Goal: Transaction & Acquisition: Download file/media

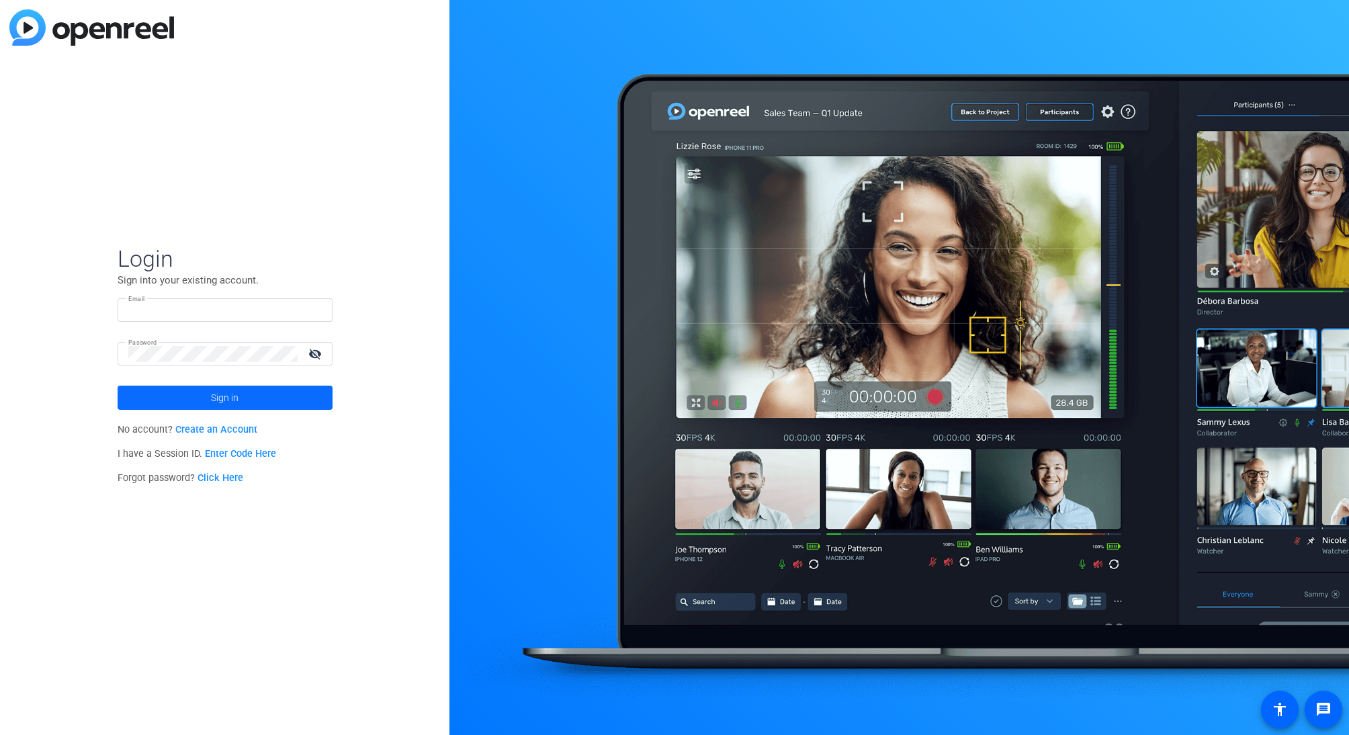
type input "[PERSON_NAME][EMAIL_ADDRESS][DOMAIN_NAME]"
click at [238, 393] on span "Sign in" at bounding box center [225, 398] width 28 height 34
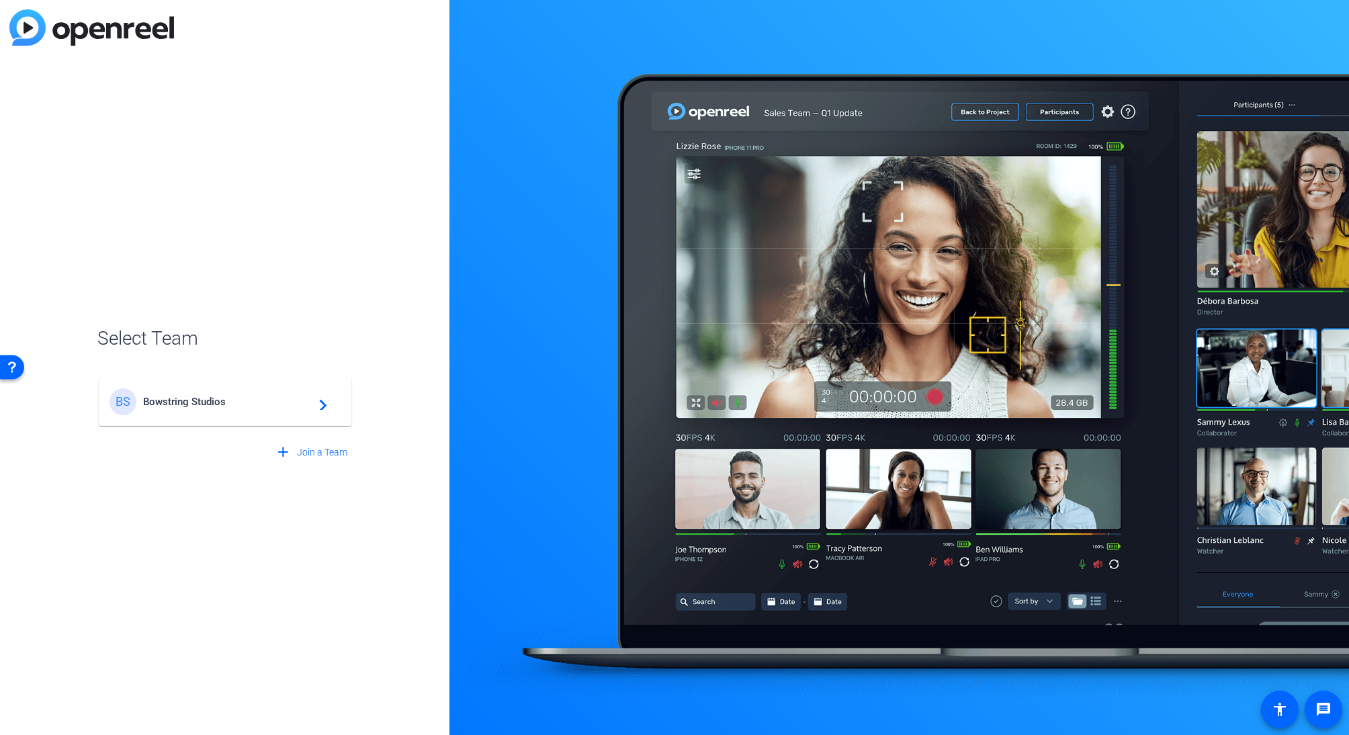
click at [221, 406] on span "Bowstring Studios" at bounding box center [227, 402] width 168 height 12
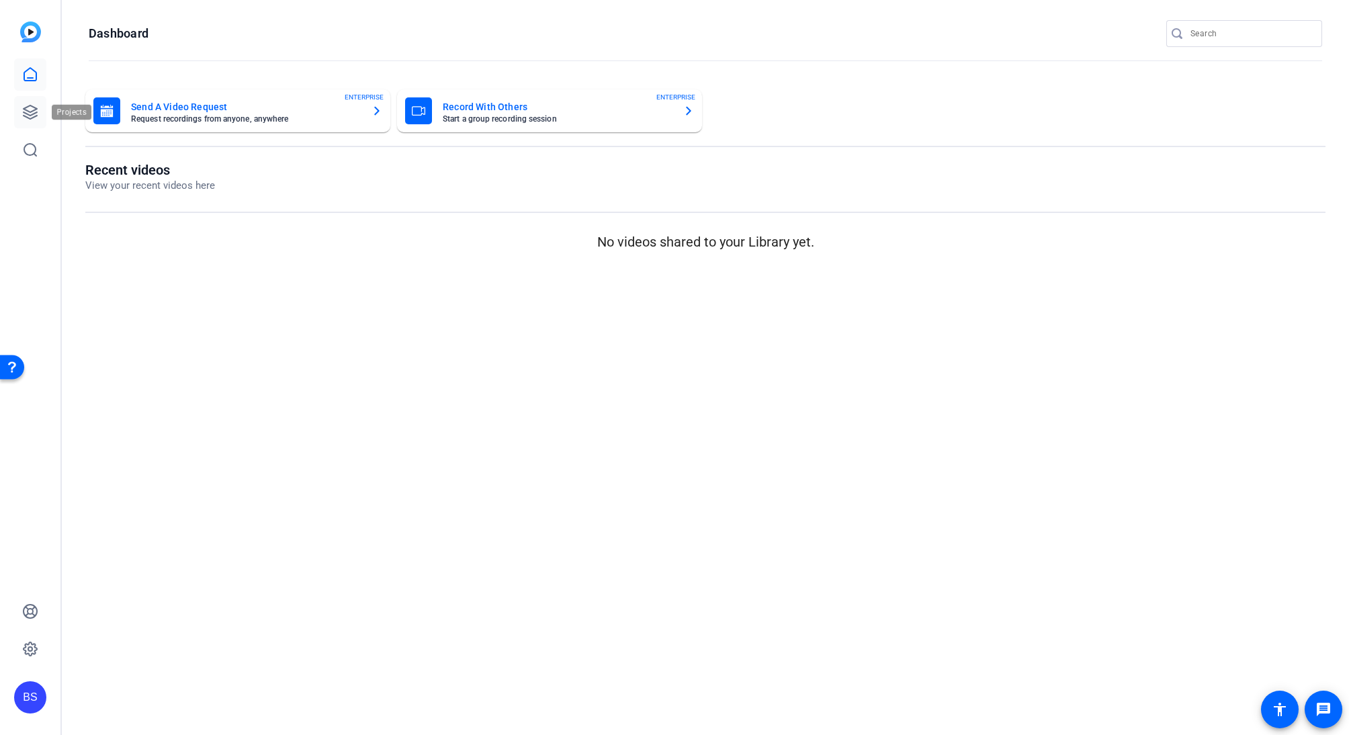
click at [22, 109] on link at bounding box center [30, 112] width 32 height 32
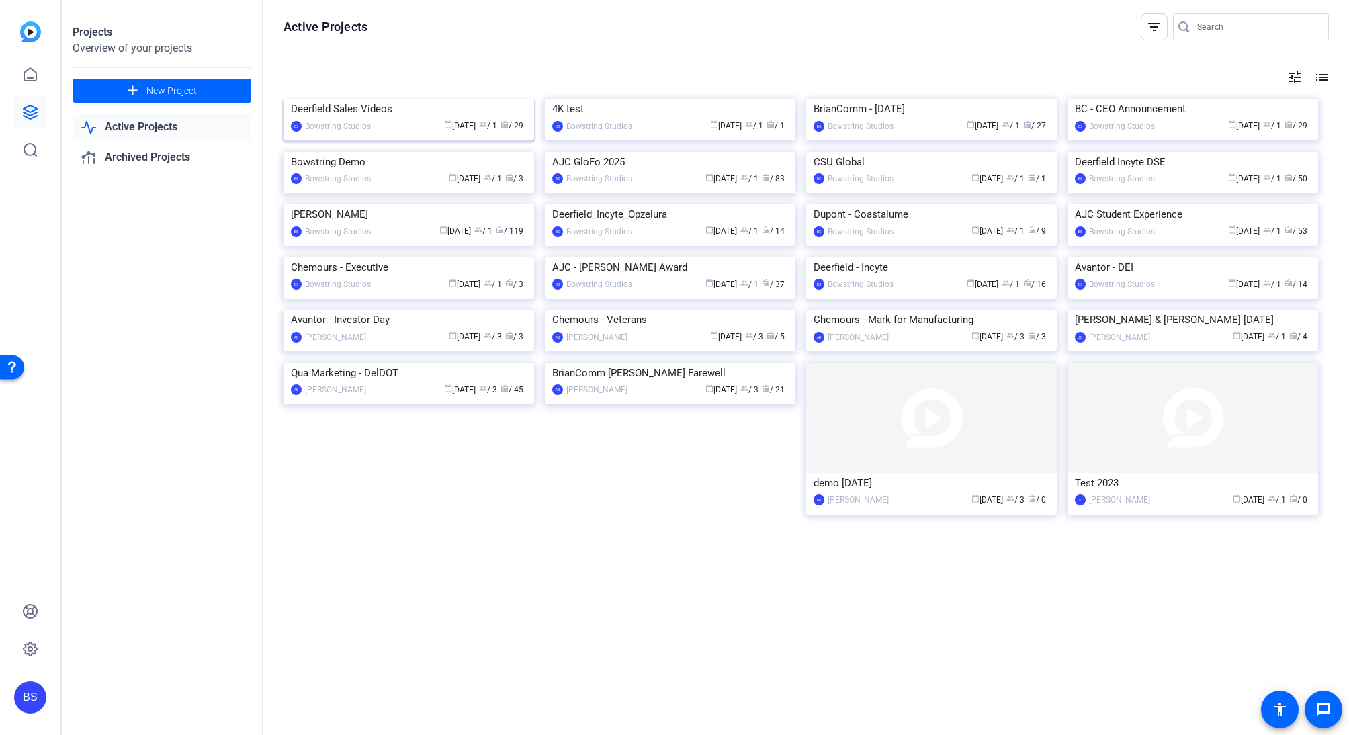
click at [396, 133] on div "calendar_today [DATE] group / 1 radio / 29" at bounding box center [451, 126] width 149 height 14
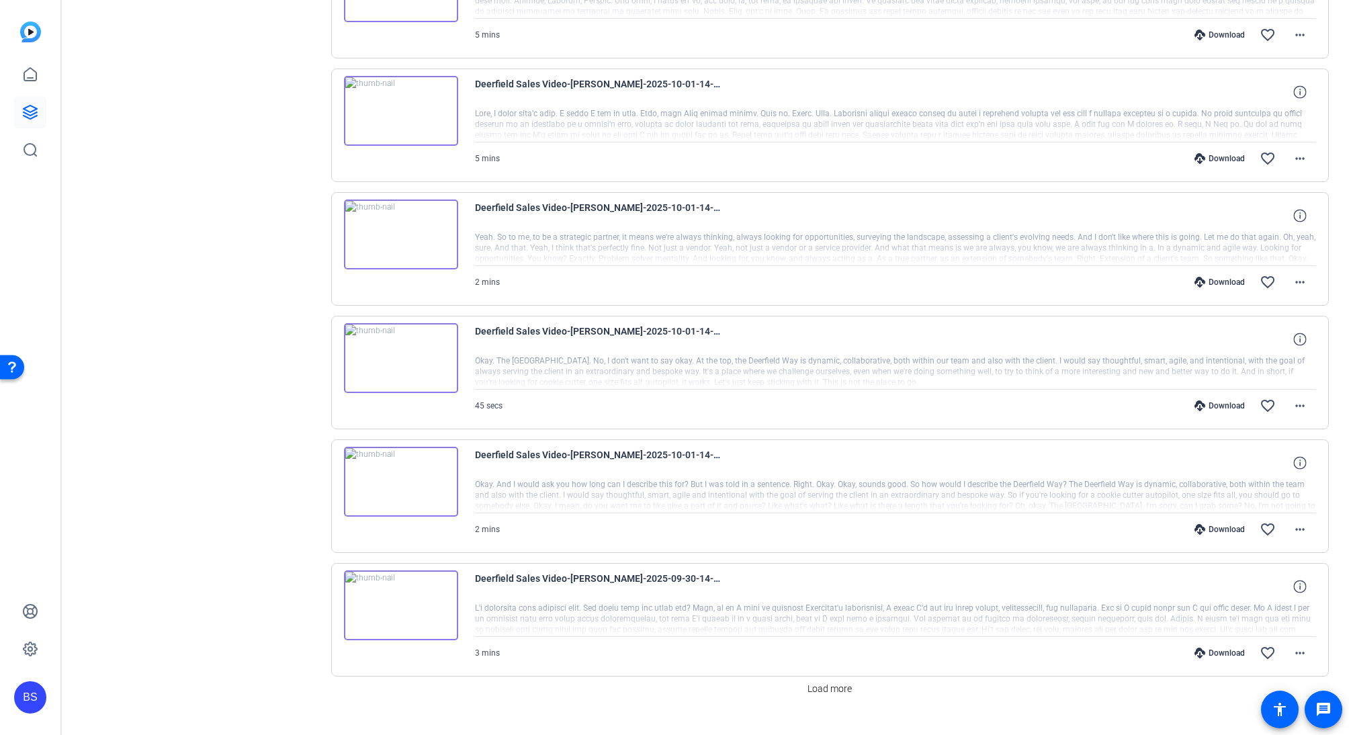
scroll to position [751, 0]
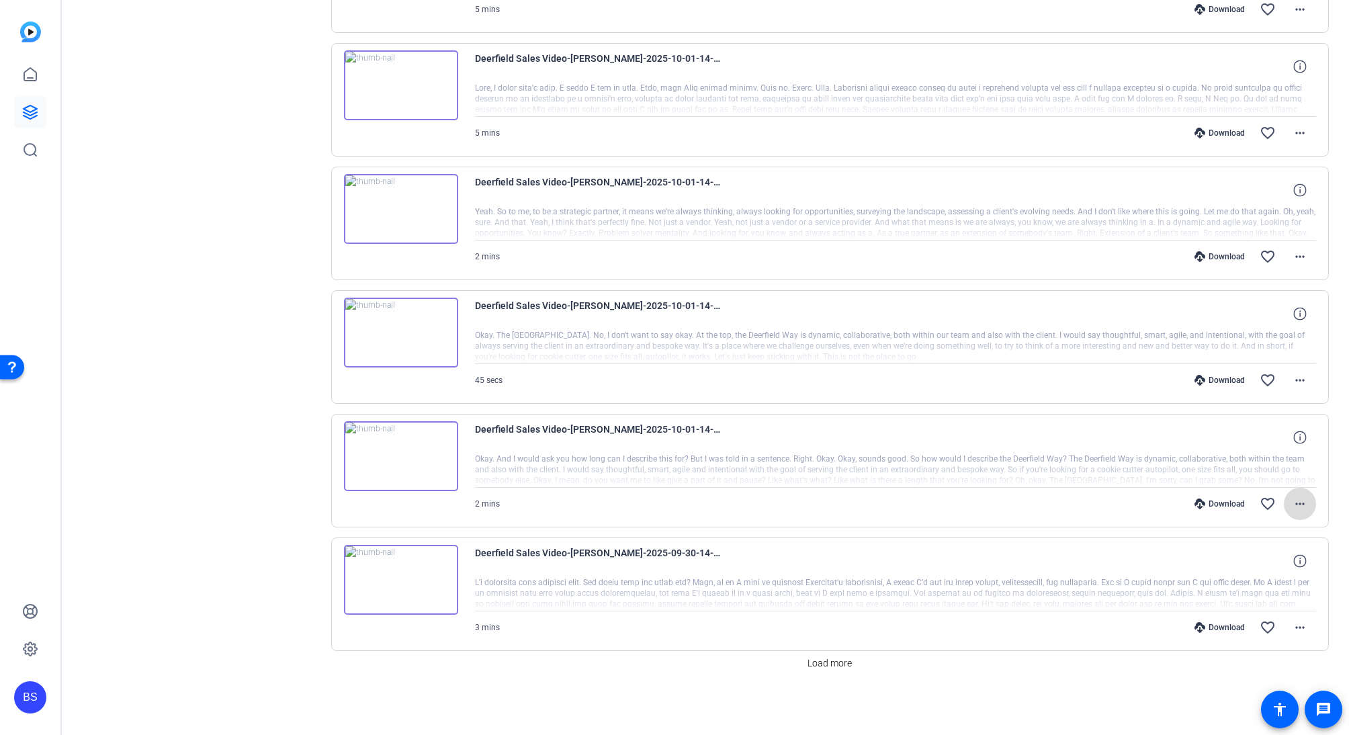
click at [1293, 504] on mat-icon "more_horiz" at bounding box center [1300, 504] width 16 height 16
click at [1257, 566] on span "Download MP4" at bounding box center [1257, 565] width 81 height 16
click at [1298, 379] on mat-icon "more_horiz" at bounding box center [1300, 380] width 16 height 16
click at [1266, 445] on span "Download MP4" at bounding box center [1257, 442] width 81 height 16
click at [1296, 261] on mat-icon "more_horiz" at bounding box center [1300, 257] width 16 height 16
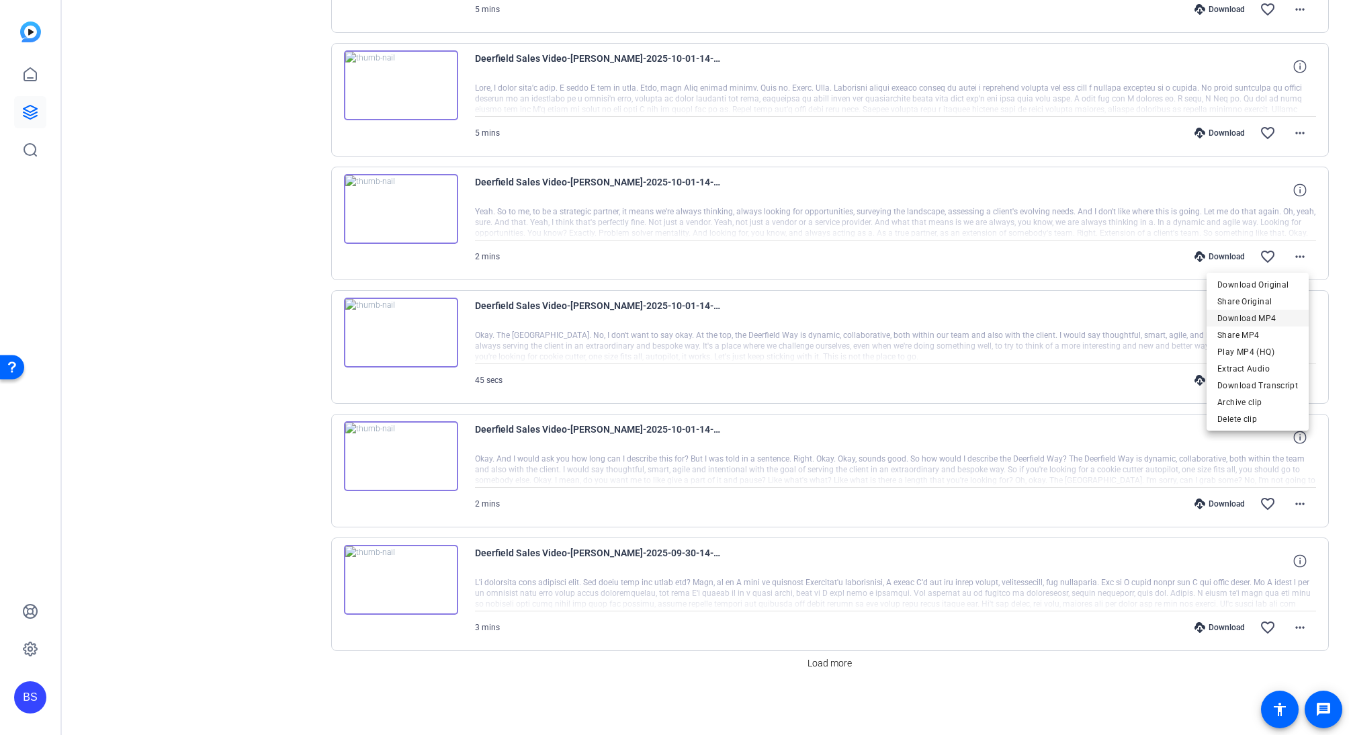
click at [1279, 311] on span "Download MP4" at bounding box center [1257, 318] width 81 height 16
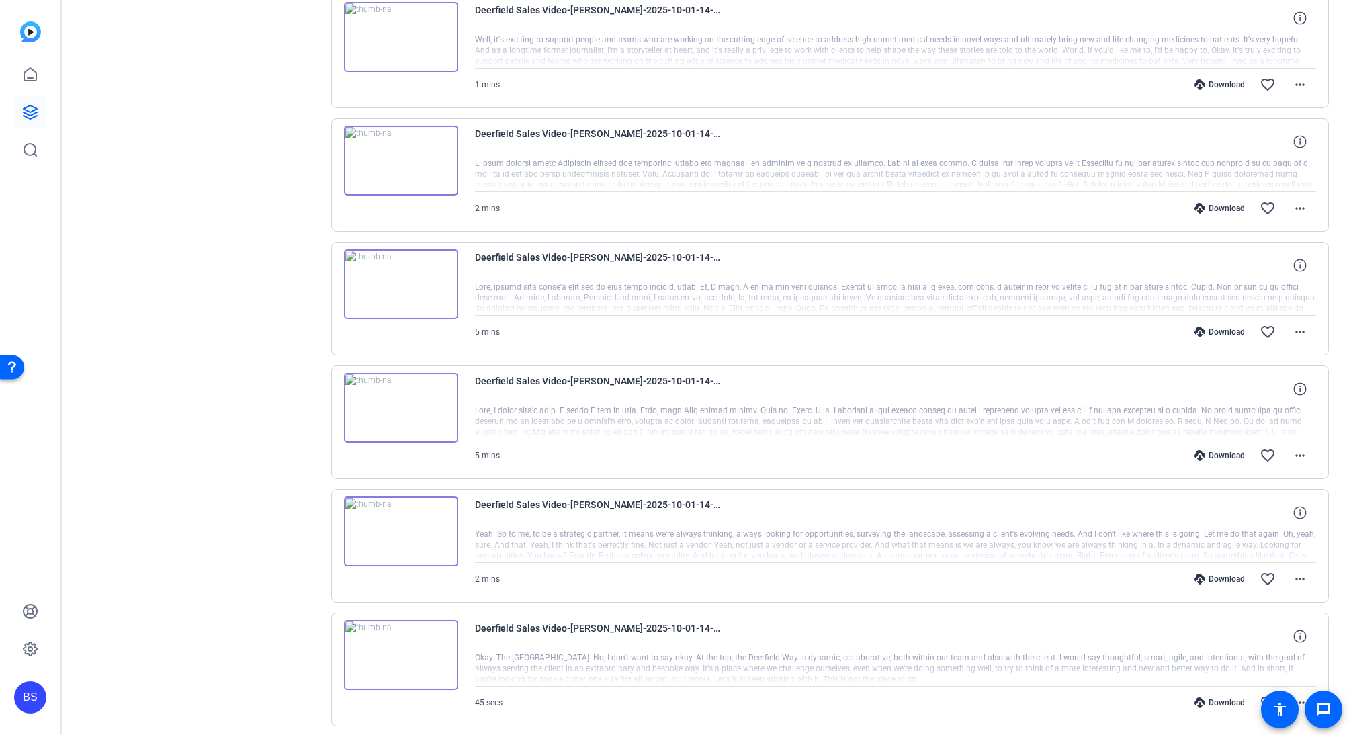
scroll to position [388, 0]
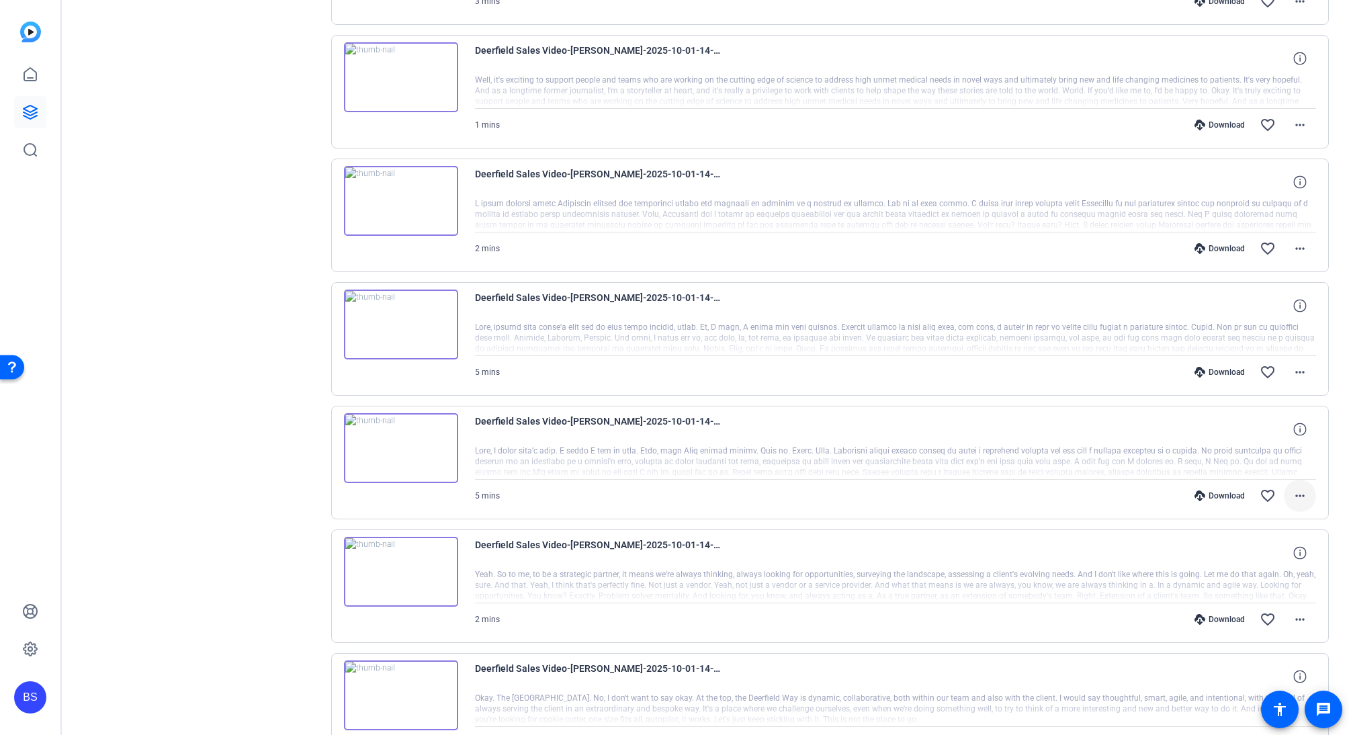
click at [1292, 496] on mat-icon "more_horiz" at bounding box center [1300, 496] width 16 height 16
click at [1265, 557] on span "Download MP4" at bounding box center [1257, 557] width 81 height 16
click at [1300, 369] on mat-icon "more_horiz" at bounding box center [1300, 372] width 16 height 16
click at [1276, 435] on span "Download MP4" at bounding box center [1257, 434] width 81 height 16
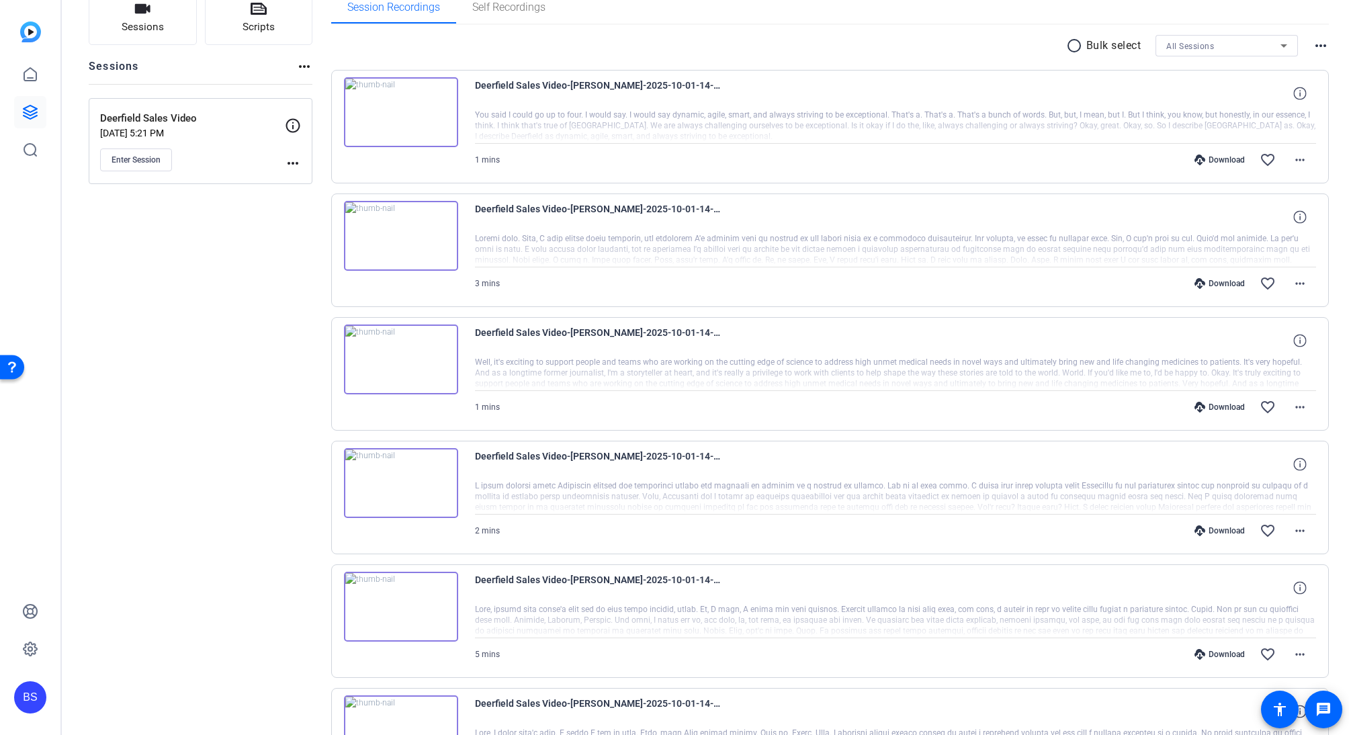
scroll to position [66, 0]
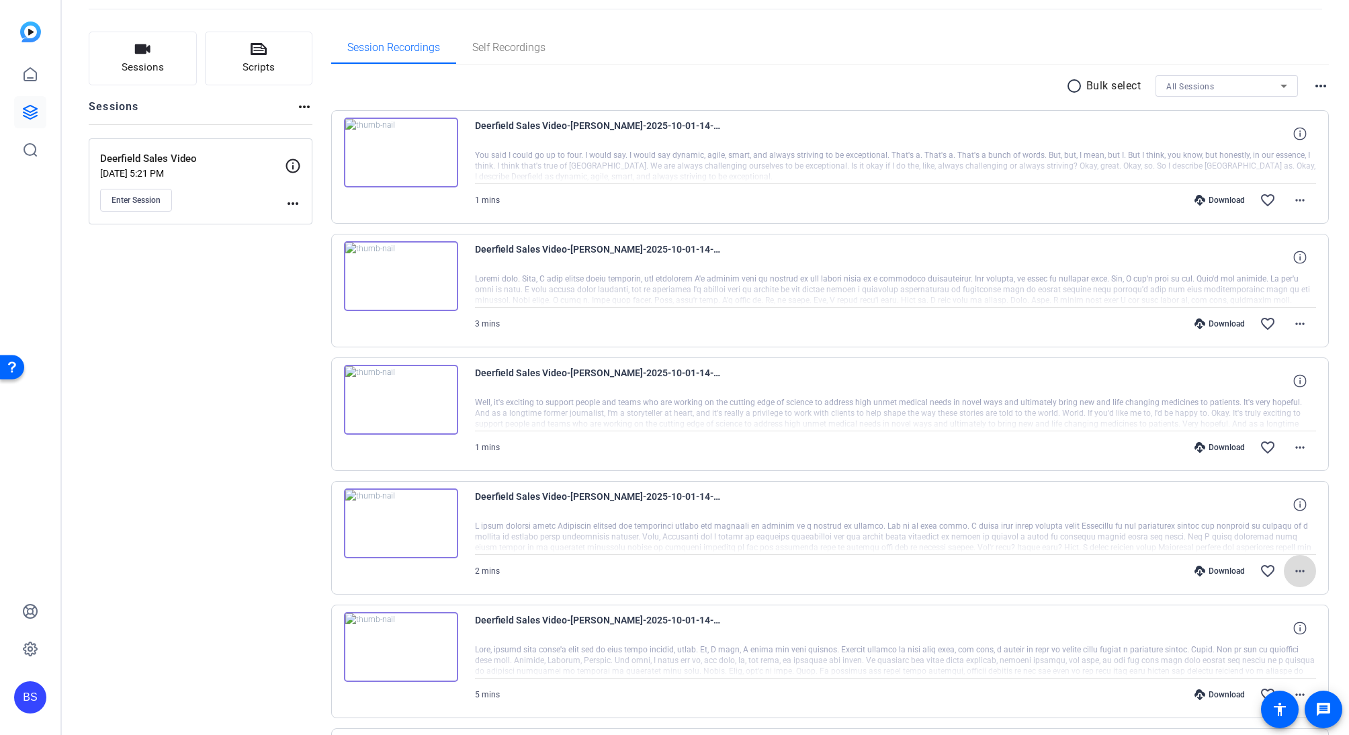
click at [1296, 571] on mat-icon "more_horiz" at bounding box center [1300, 571] width 16 height 16
click at [1277, 439] on span "Download MP4" at bounding box center [1257, 443] width 81 height 16
click at [1294, 454] on mat-icon "more_horiz" at bounding box center [1300, 447] width 16 height 16
click at [1274, 504] on span "Download MP4" at bounding box center [1257, 509] width 81 height 16
click at [1298, 312] on span at bounding box center [1300, 324] width 32 height 32
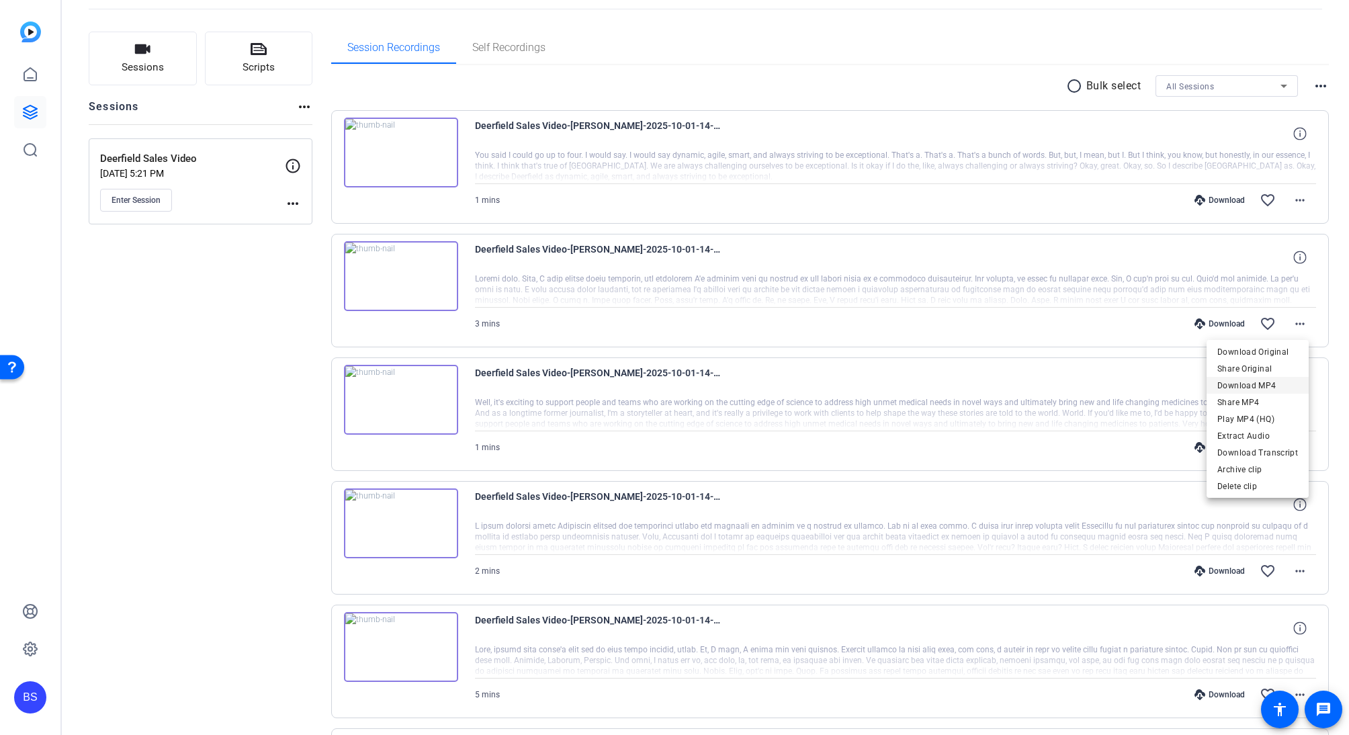
click at [1269, 390] on span "Download MP4" at bounding box center [1257, 385] width 81 height 16
click at [1298, 204] on mat-icon "more_horiz" at bounding box center [1300, 200] width 16 height 16
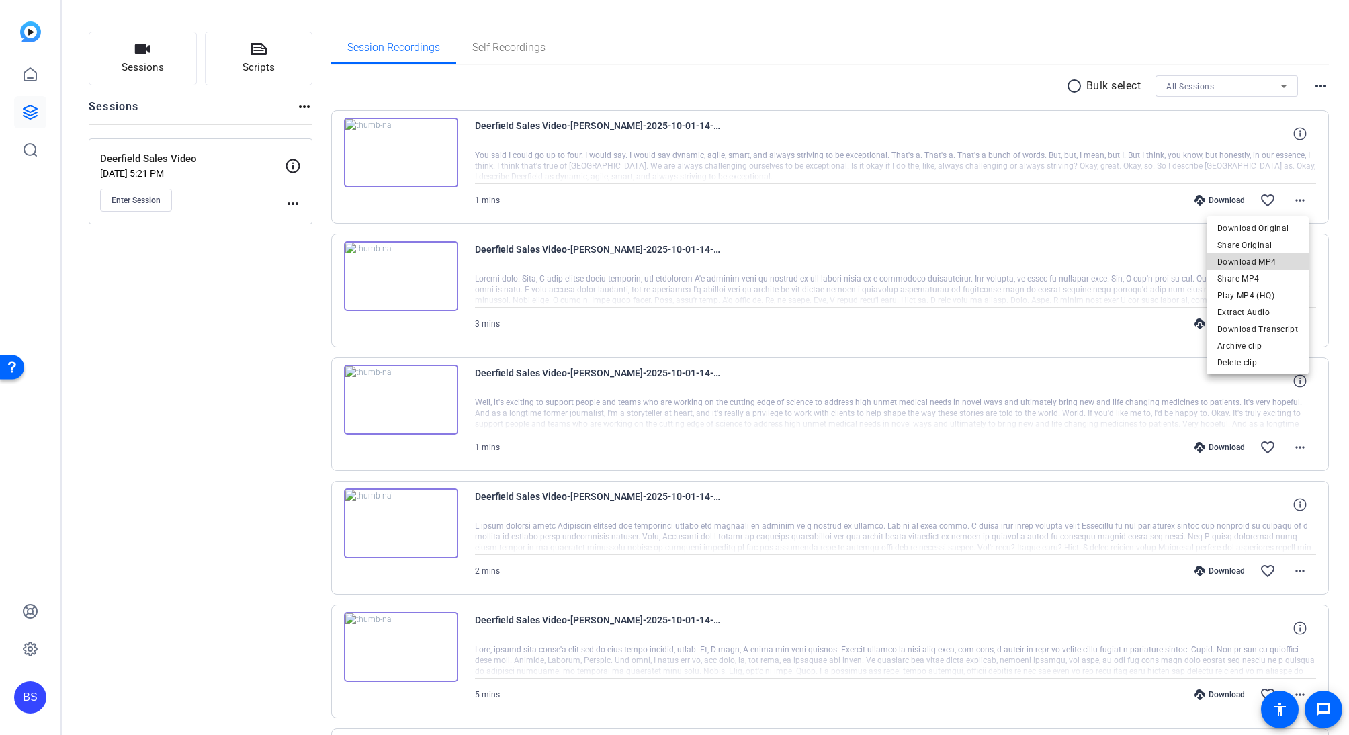
click at [1261, 265] on span "Download MP4" at bounding box center [1257, 262] width 81 height 16
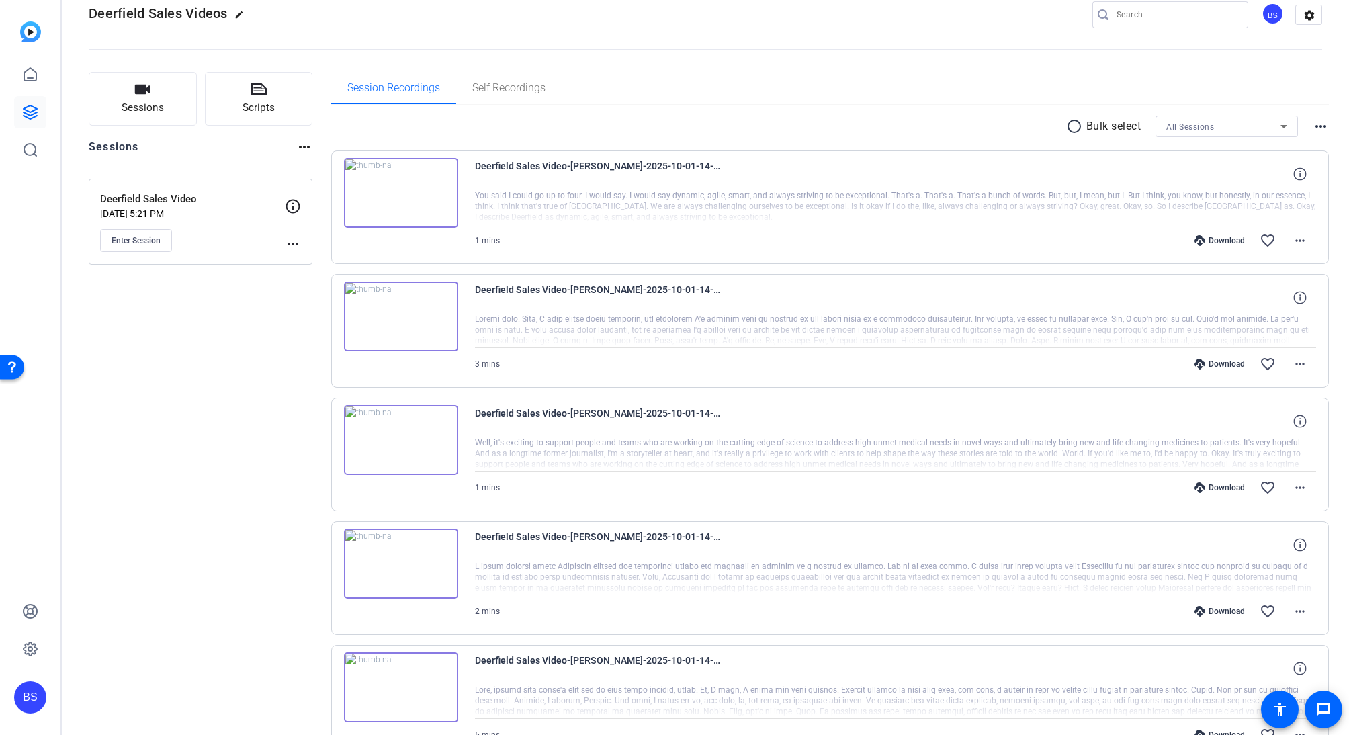
scroll to position [0, 0]
